Goal: Information Seeking & Learning: Learn about a topic

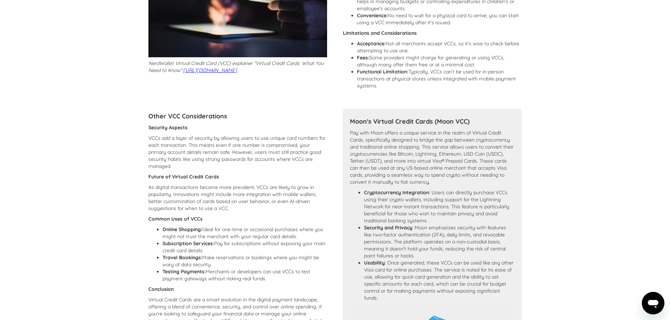
scroll to position [316, 0]
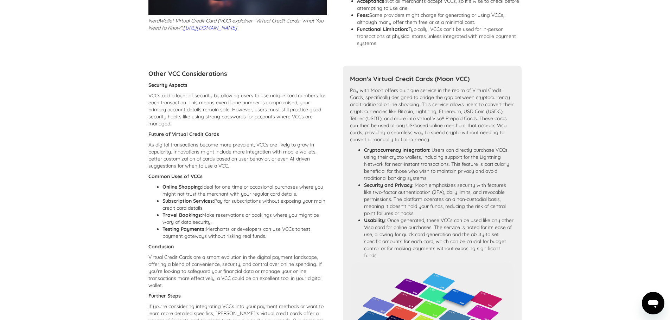
click at [665, 303] on section "Learn More: Virtual Credit Cards (VCC) Overview of Virtual Credit Cards What is…" at bounding box center [335, 115] width 670 height 792
click at [658, 302] on icon "Open messaging window" at bounding box center [652, 303] width 13 height 13
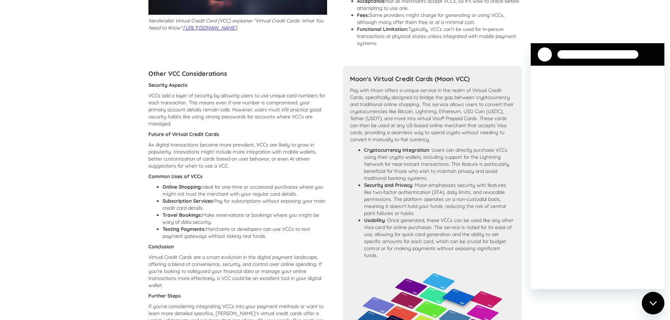
scroll to position [0, 0]
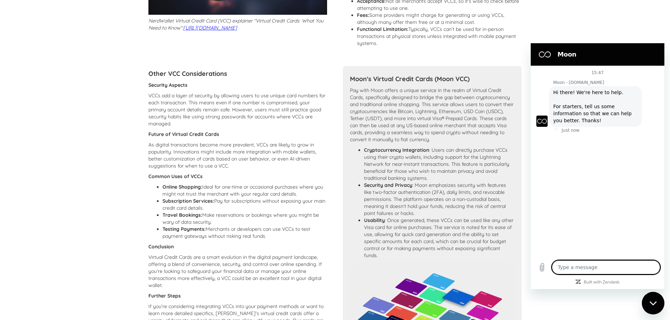
click at [586, 262] on textarea at bounding box center [605, 267] width 108 height 14
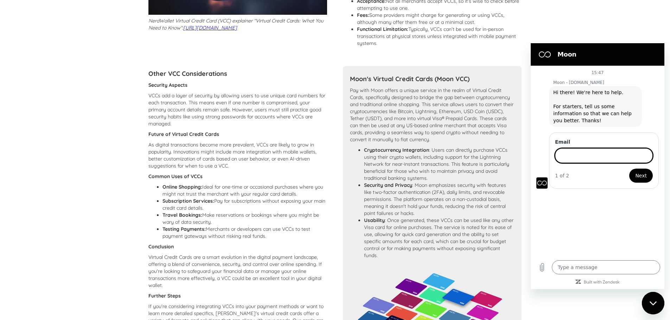
click at [589, 228] on div "15:47 Moon - [DOMAIN_NAME] Moon - [DOMAIN_NAME] says: Hi there! We're here to h…" at bounding box center [597, 161] width 134 height 191
click at [585, 31] on section "Learn More: Virtual Credit Cards (VCC) Overview of Virtual Credit Cards What is…" at bounding box center [335, 115] width 670 height 792
click at [653, 307] on div "Close messaging window" at bounding box center [652, 303] width 21 height 21
type textarea "x"
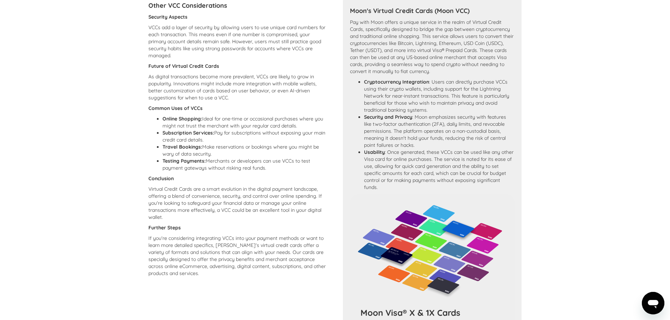
scroll to position [387, 0]
